Goal: Check status: Check status

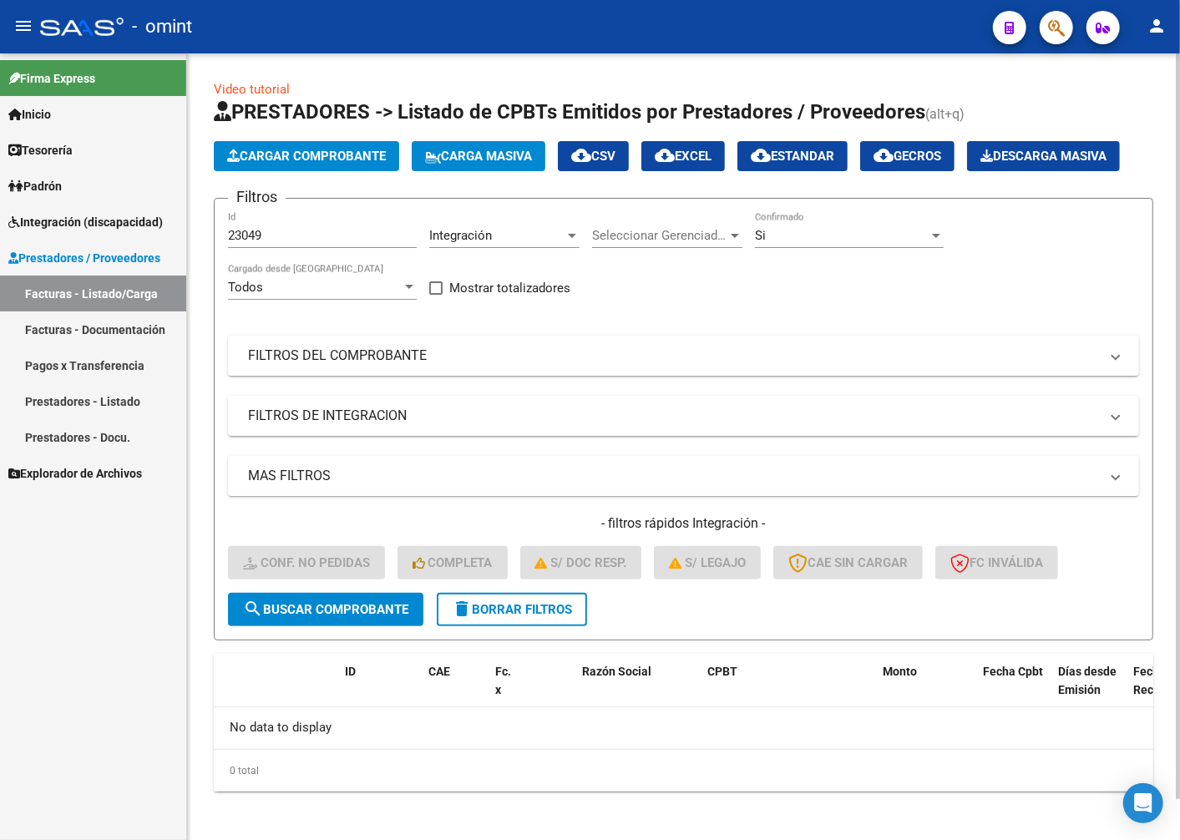
scroll to position [44, 0]
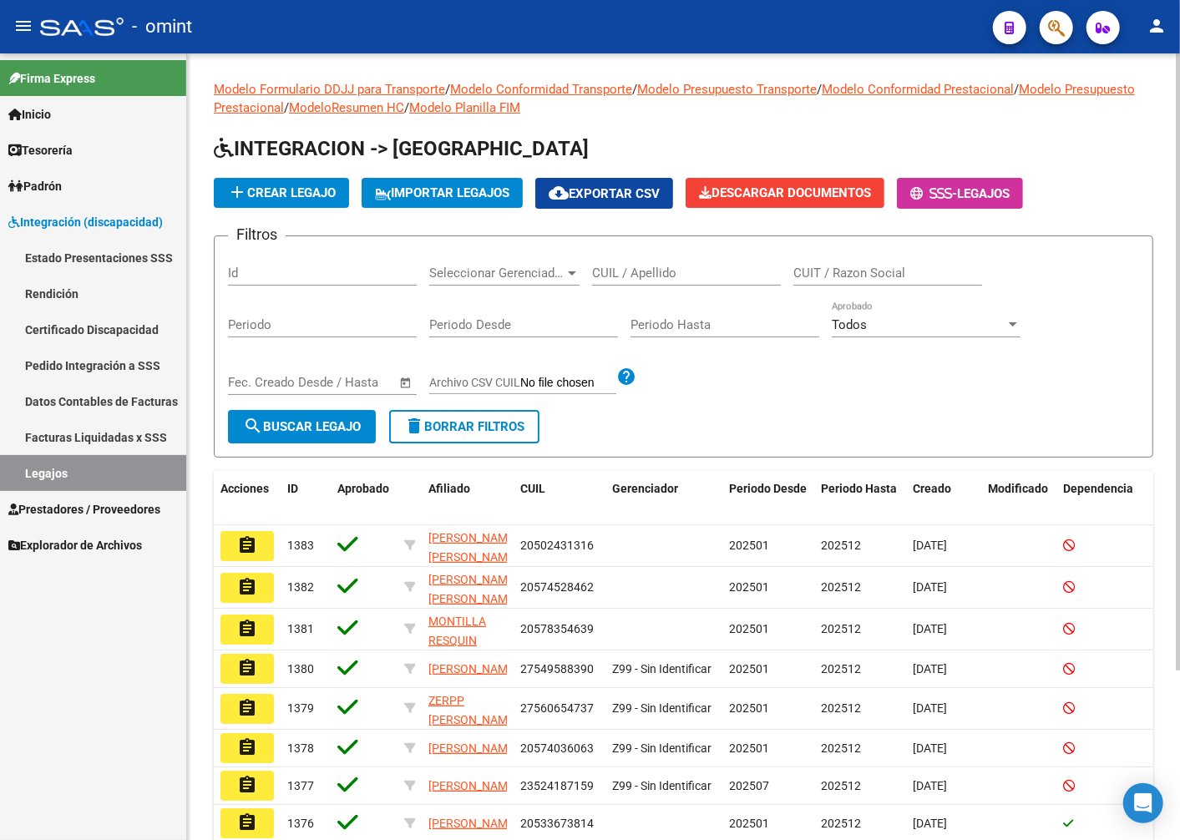
click at [276, 264] on div "Id" at bounding box center [322, 268] width 189 height 36
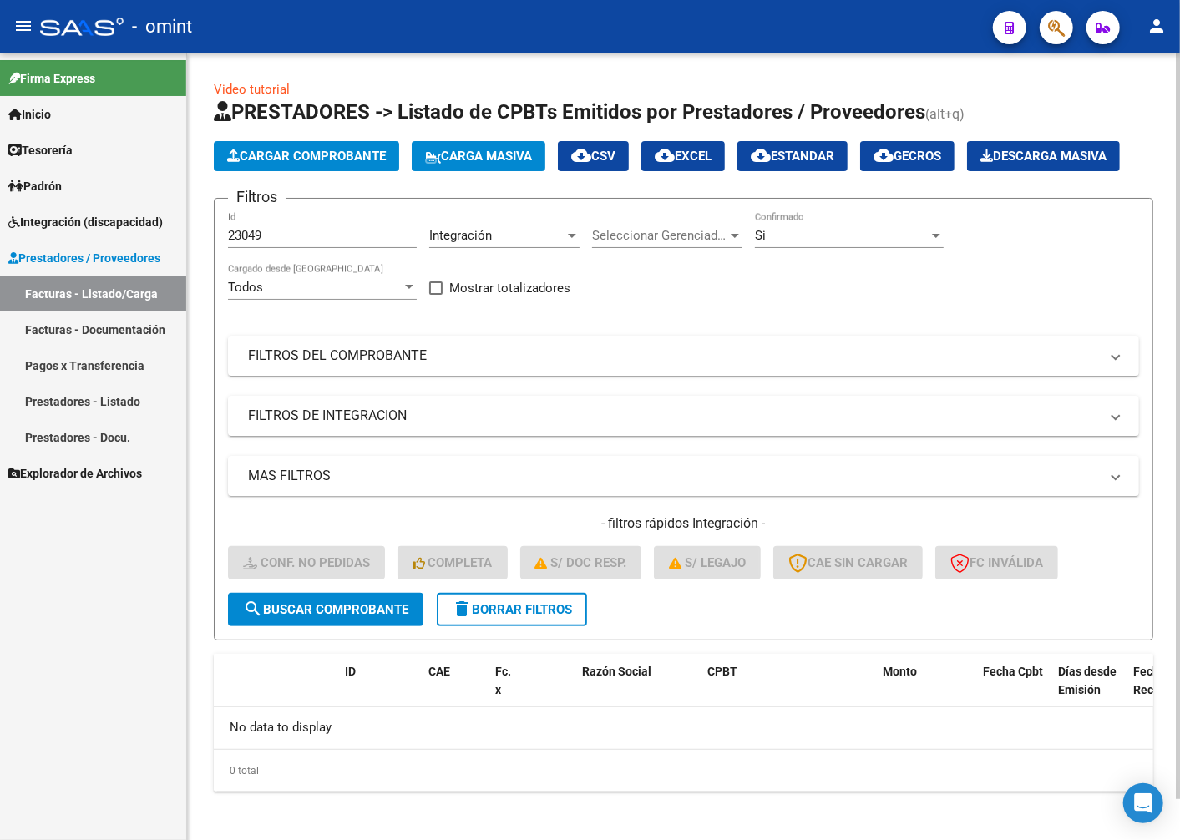
scroll to position [44, 0]
